Goal: Information Seeking & Learning: Learn about a topic

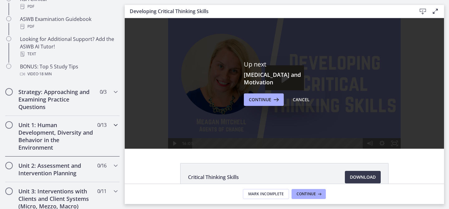
click at [67, 136] on h2 "Unit 1: Human Development, Diversity and Behavior in the Environment" at bounding box center [56, 136] width 76 height 30
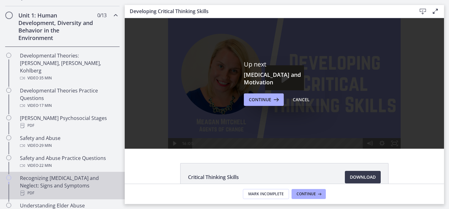
scroll to position [161, 0]
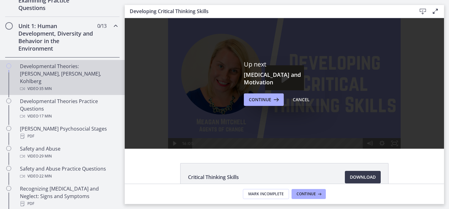
click at [37, 71] on div "Developmental Theories: Erikson, Piaget, Kohlberg Video · 35 min" at bounding box center [68, 77] width 97 height 30
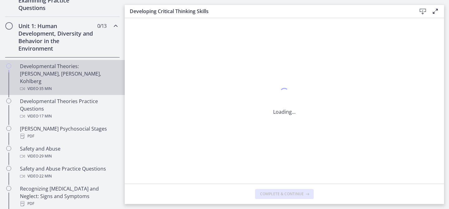
scroll to position [0, 0]
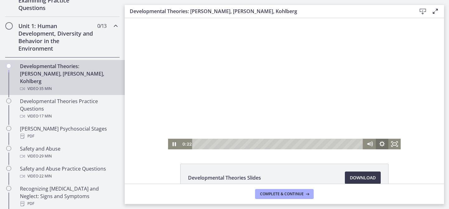
click at [380, 144] on icon "Show settings menu" at bounding box center [382, 143] width 12 height 11
click at [404, 160] on div "Developmental Theories Slides Download Opens in a new window" at bounding box center [284, 100] width 319 height 165
click at [177, 144] on icon "Pause" at bounding box center [174, 143] width 12 height 11
click at [176, 143] on icon "Play Video" at bounding box center [174, 143] width 12 height 11
click at [415, 130] on div "Click for sound @keyframes VOLUME_SMALL_WAVE_FLASH { 0% { opacity: 0; } 33% { o…" at bounding box center [284, 83] width 319 height 131
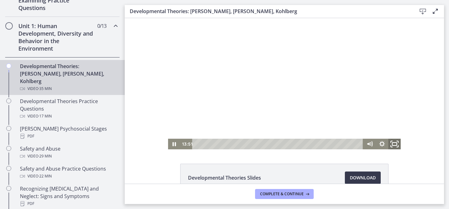
click at [398, 144] on icon "Fullscreen" at bounding box center [394, 144] width 15 height 13
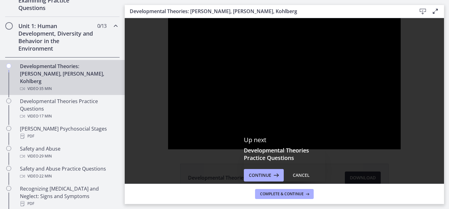
click at [251, 130] on div "Up next Developmental Theories Practice Questions Continue Cancel" at bounding box center [284, 158] width 319 height 281
click at [267, 90] on div "Up next Developmental Theories Practice Questions Continue Cancel" at bounding box center [284, 158] width 319 height 281
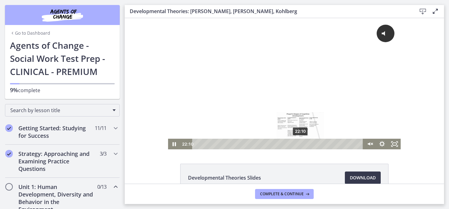
click at [302, 142] on div "22:10" at bounding box center [278, 143] width 163 height 11
drag, startPoint x: 303, startPoint y: 144, endPoint x: 318, endPoint y: 144, distance: 14.3
click at [318, 144] on div "Playbar" at bounding box center [317, 143] width 3 height 3
click at [173, 145] on icon "Pause" at bounding box center [174, 144] width 3 height 4
click at [173, 145] on icon "Play Video" at bounding box center [174, 144] width 3 height 4
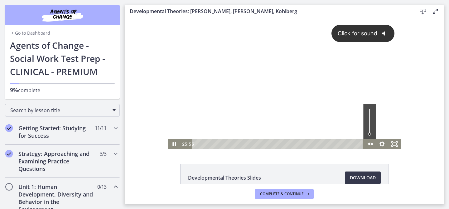
click at [359, 127] on div "Click for sound @keyframes VOLUME_SMALL_WAVE_FLASH { 0% { opacity: 0; } 33% { o…" at bounding box center [284, 78] width 233 height 120
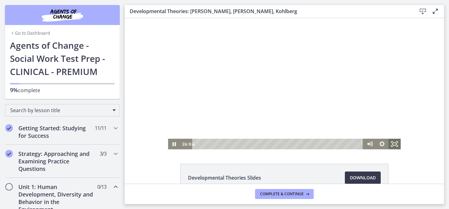
click at [392, 146] on icon "Fullscreen" at bounding box center [394, 143] width 12 height 11
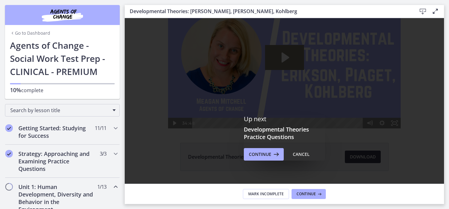
scroll to position [23, 0]
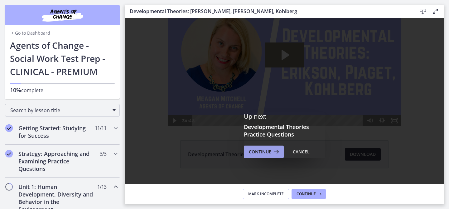
click at [255, 153] on span "Continue" at bounding box center [260, 151] width 22 height 7
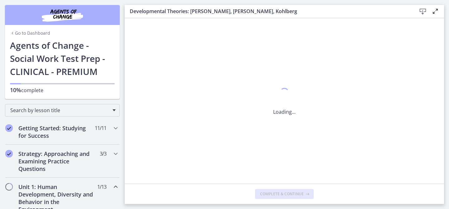
scroll to position [0, 0]
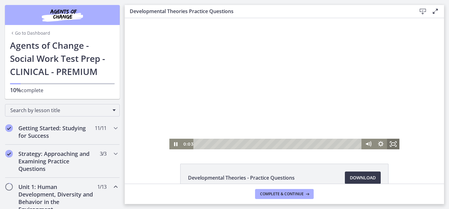
click at [391, 145] on icon "Fullscreen" at bounding box center [393, 143] width 12 height 11
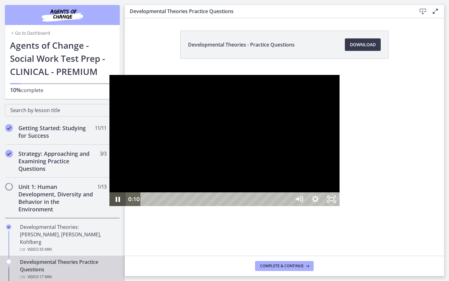
click at [115, 202] on icon "Pause" at bounding box center [117, 198] width 4 height 5
click at [109, 192] on button "Play Video" at bounding box center [117, 199] width 16 height 14
click at [108, 207] on icon "Pause" at bounding box center [117, 199] width 19 height 17
click at [109, 192] on button "Play Video" at bounding box center [117, 199] width 16 height 14
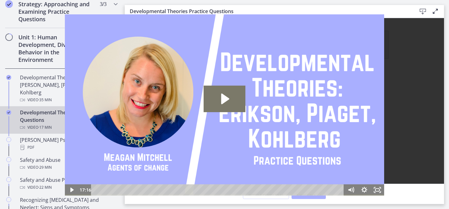
scroll to position [151, 0]
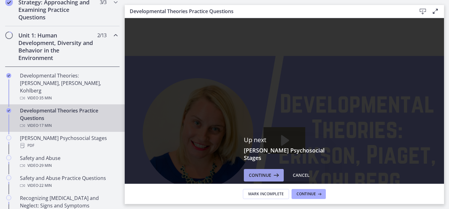
click at [267, 171] on span "Continue" at bounding box center [260, 174] width 22 height 7
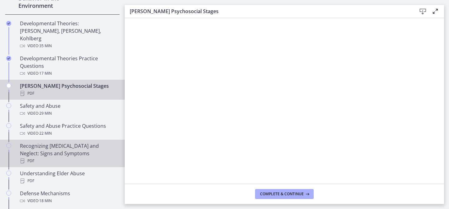
scroll to position [215, 0]
